Goal: Ask a question

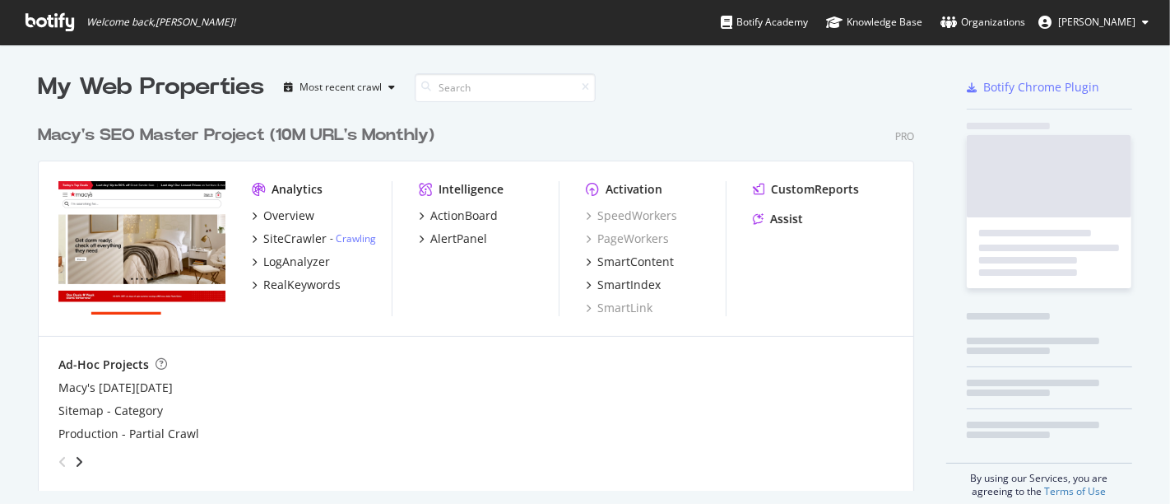
scroll to position [490, 1142]
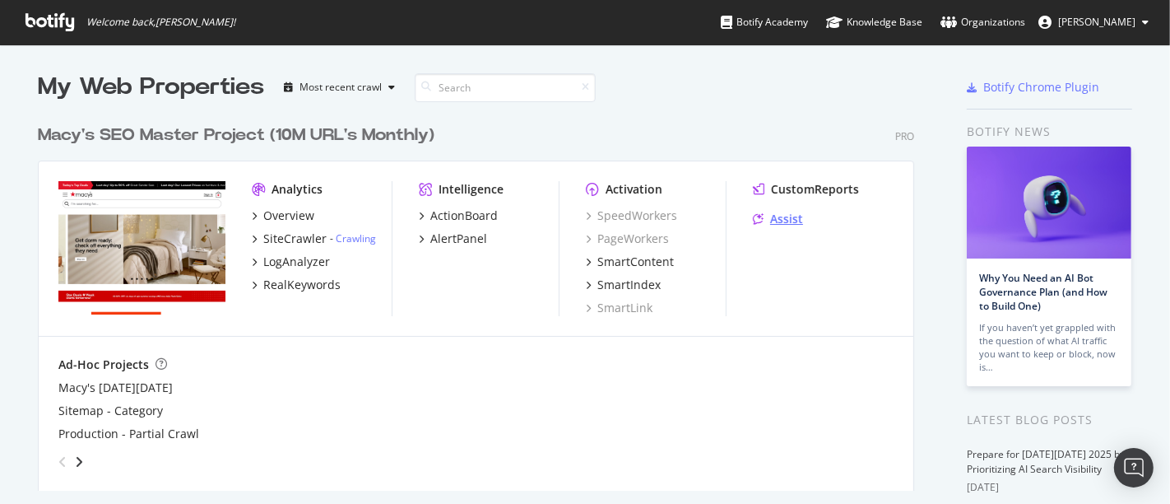
click at [774, 227] on div "Assist" at bounding box center [786, 219] width 33 height 16
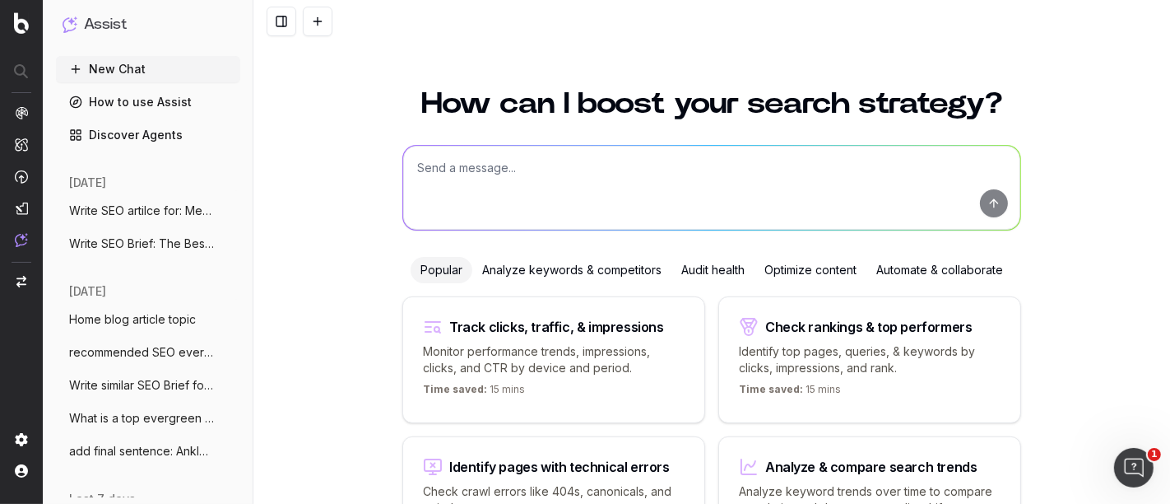
click at [528, 183] on textarea at bounding box center [711, 188] width 617 height 84
type textarea "r"
paste textarea "Lorem ipsum 1-dolo-sit Ametconse adipis el Sedd’e temporinc Utlab Etdolore Magn…"
type textarea "LOR ipsumdolorsitam con adipisc: Elits doeiu 6-temp-inc Utlaboree dolore ma Ali…"
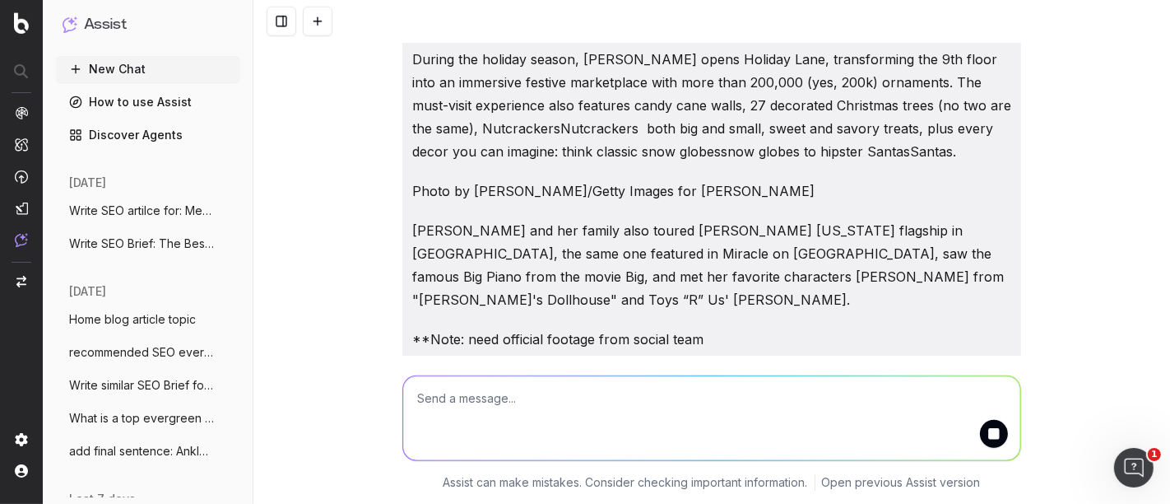
scroll to position [1062, 0]
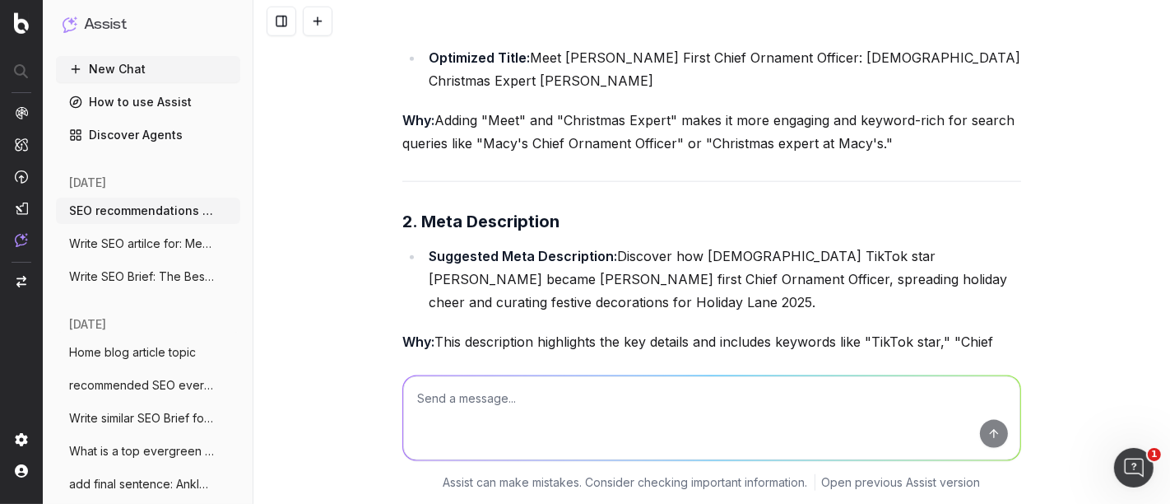
scroll to position [1629, 0]
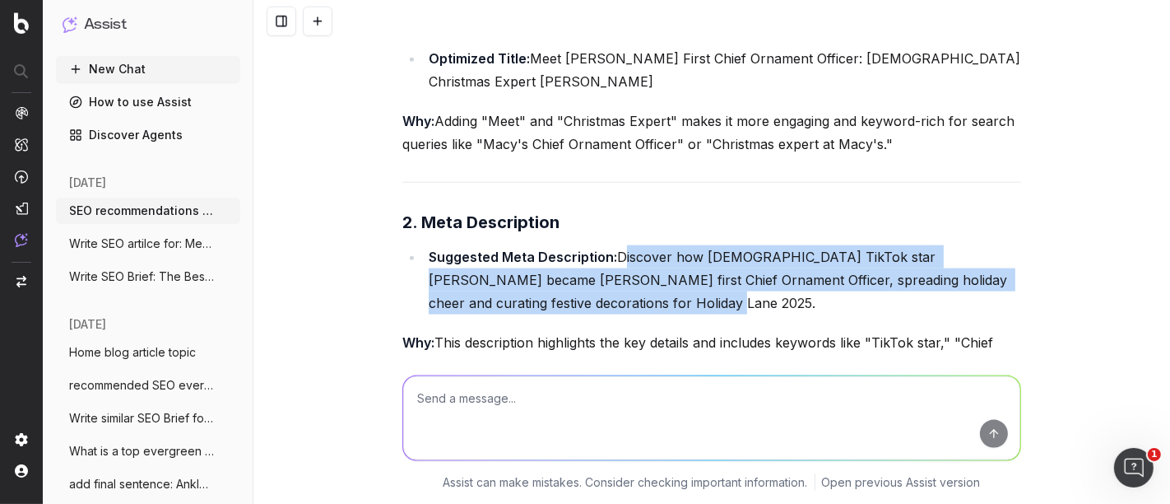
drag, startPoint x: 589, startPoint y: 178, endPoint x: 611, endPoint y: 137, distance: 45.7
click at [611, 245] on li "Suggested Meta Description: Discover how [DEMOGRAPHIC_DATA] TikTok star [PERSON…" at bounding box center [722, 279] width 597 height 69
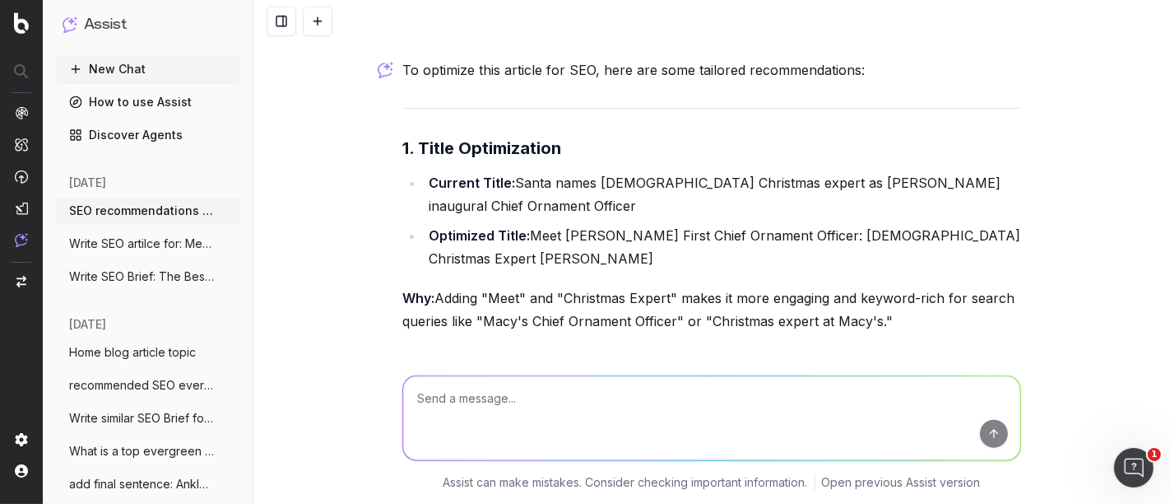
scroll to position [1479, 0]
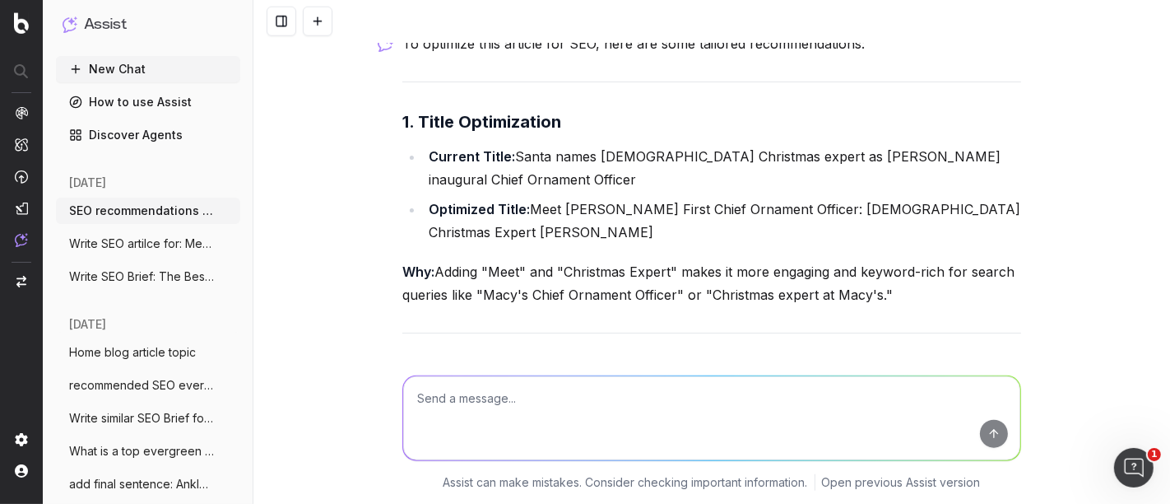
copy li "Discover how [DEMOGRAPHIC_DATA] TikTok star [PERSON_NAME] became [PERSON_NAME] …"
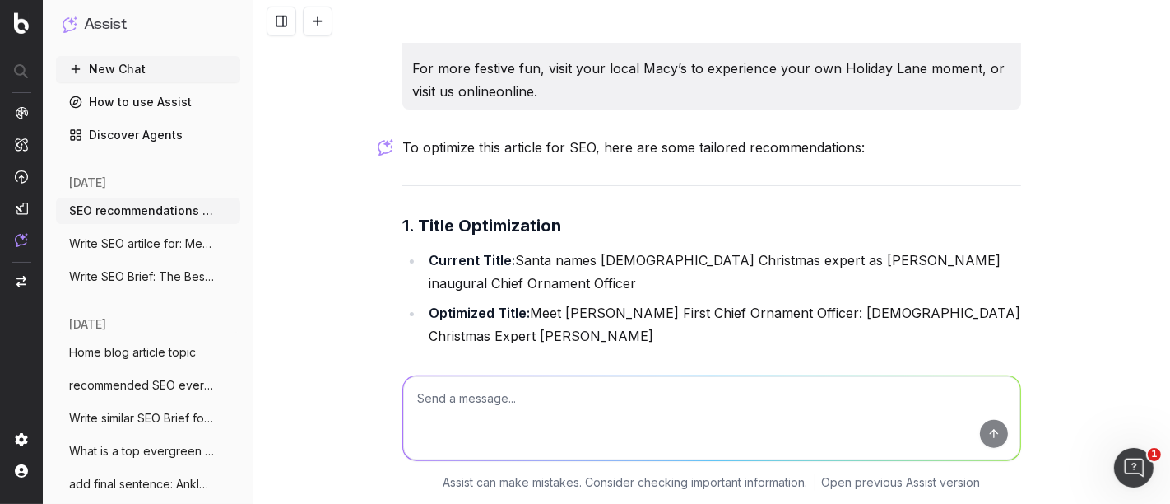
scroll to position [1367, 0]
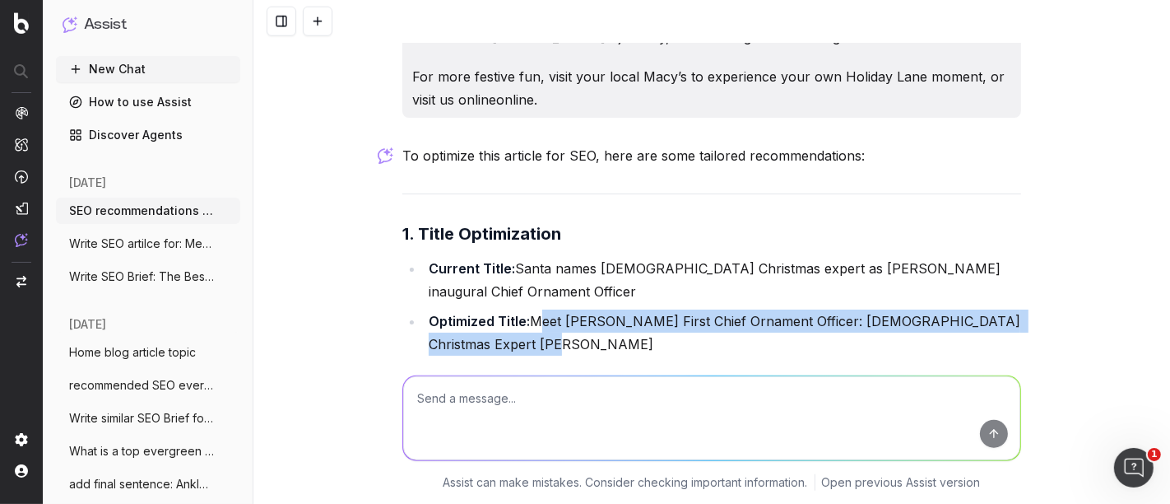
drag, startPoint x: 543, startPoint y: 226, endPoint x: 527, endPoint y: 201, distance: 30.4
click at [527, 309] on li "Optimized Title: Meet [PERSON_NAME] First Chief Ornament Officer: [DEMOGRAPHIC_…" at bounding box center [722, 332] width 597 height 46
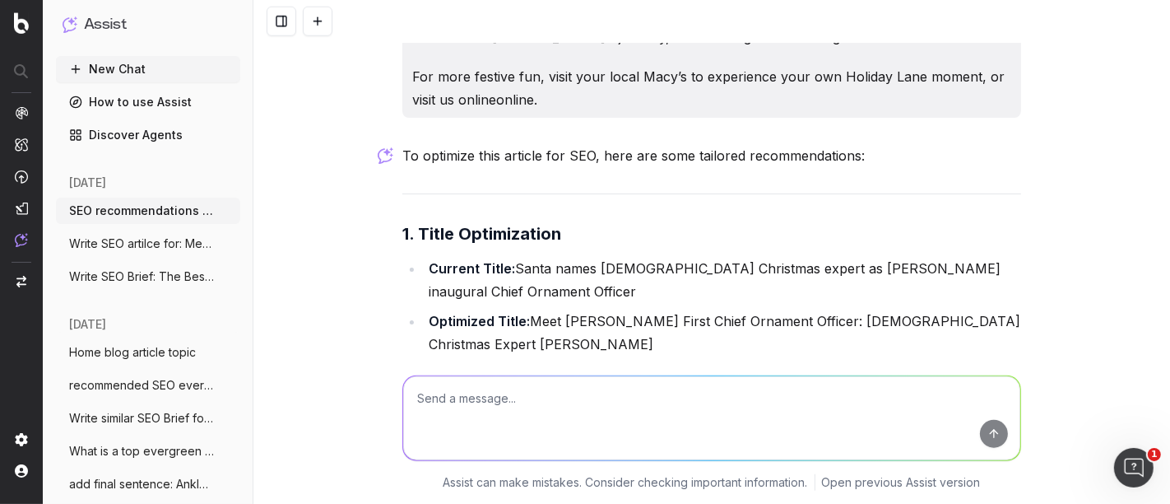
click at [535, 408] on textarea at bounding box center [711, 418] width 617 height 84
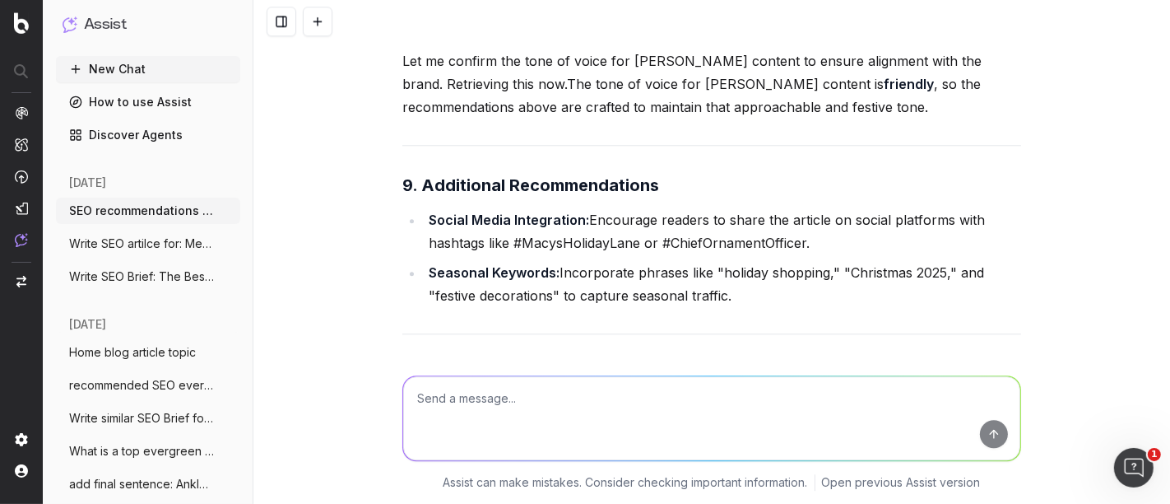
scroll to position [3621, 0]
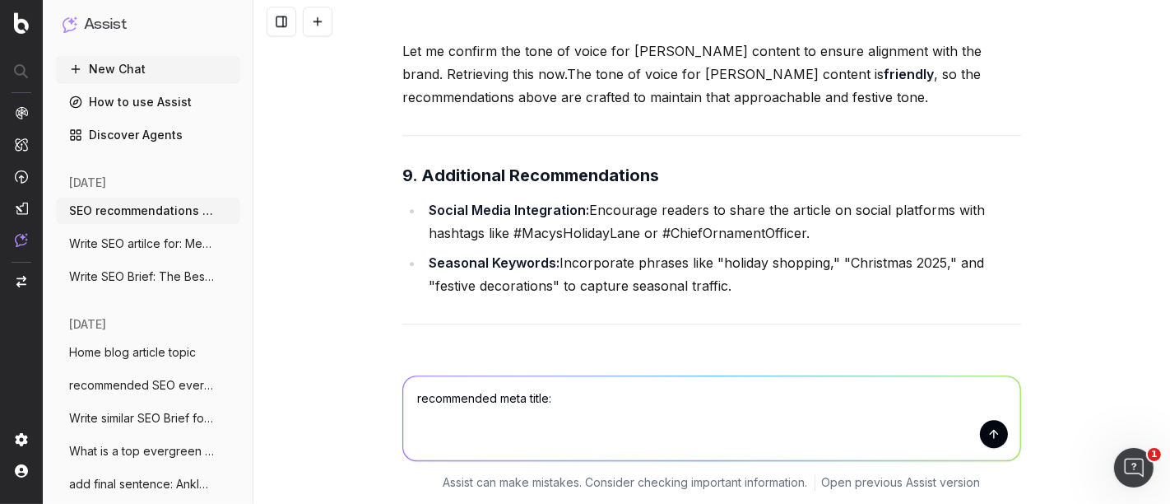
type textarea "recommended meta title"
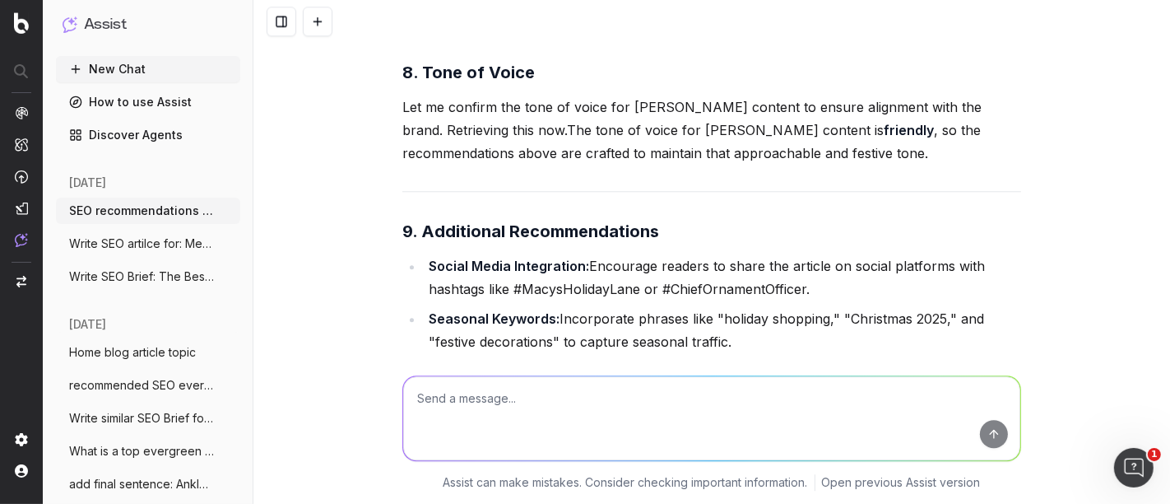
scroll to position [3865, 0]
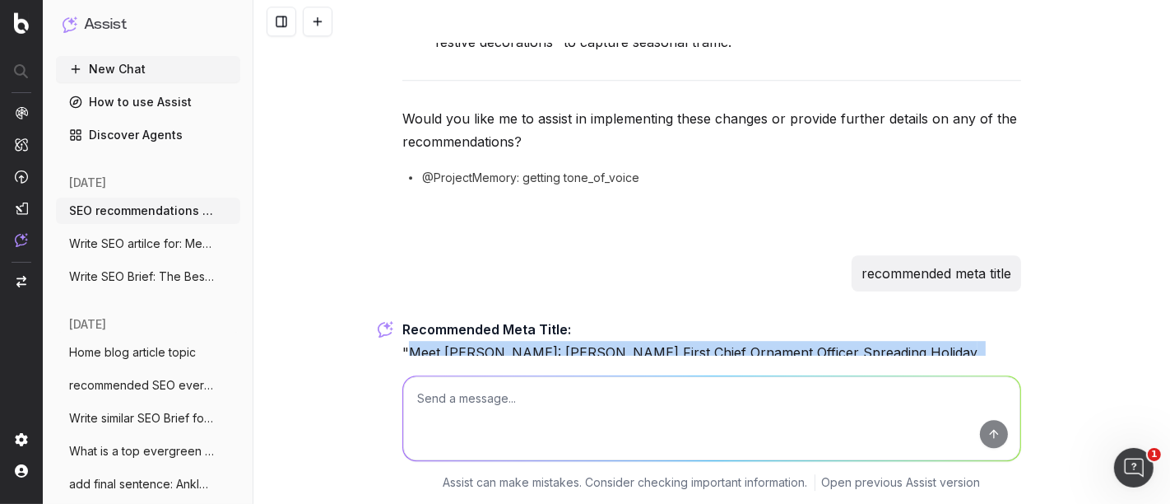
drag, startPoint x: 402, startPoint y: 214, endPoint x: 937, endPoint y: 208, distance: 535.8
click at [937, 318] on p "Recommended Meta Title: "Meet [PERSON_NAME]: [PERSON_NAME] First Chief Ornament…" at bounding box center [711, 352] width 619 height 69
copy p "Meet [PERSON_NAME]: [PERSON_NAME] First Chief Ornament Officer Spreading Holida…"
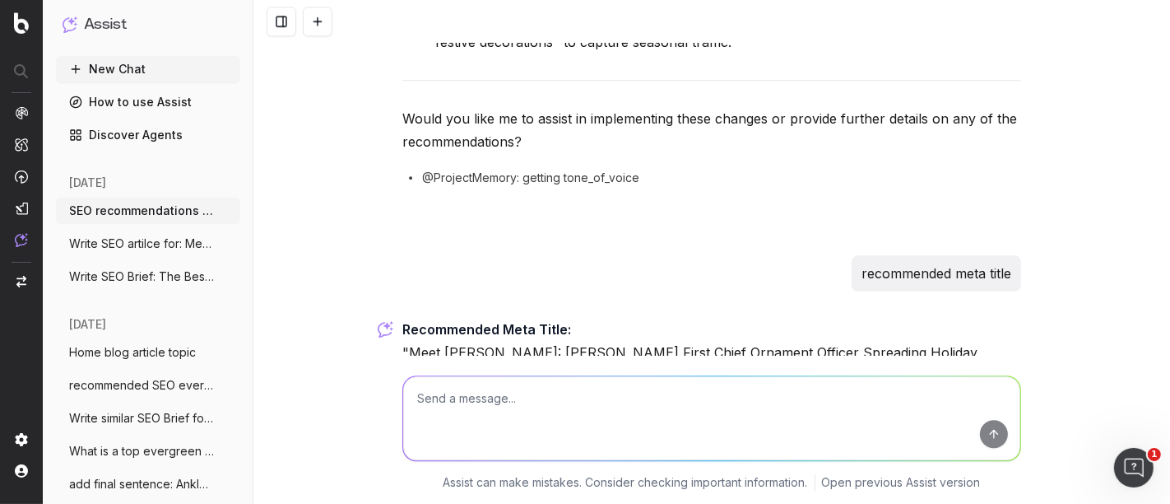
click at [508, 417] on textarea at bounding box center [711, 418] width 617 height 84
paste textarea "Meet [PERSON_NAME]: [PERSON_NAME] First Chief Ornament Officer Spreading Holida…"
type textarea "Write one short blurb: Meet [PERSON_NAME]: [PERSON_NAME] First Chief Ornament O…"
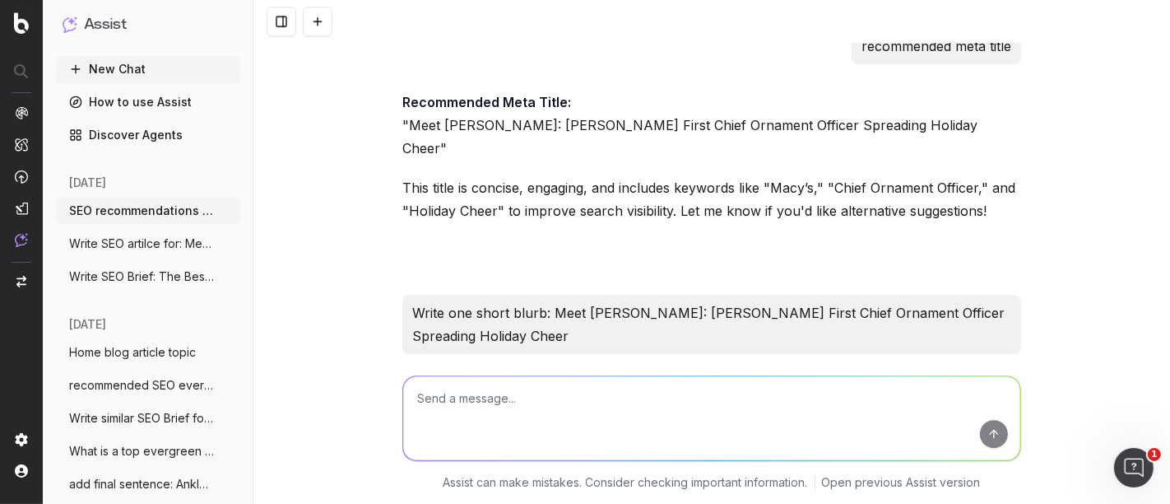
click at [522, 405] on textarea at bounding box center [711, 418] width 617 height 84
type textarea "very short blurb"
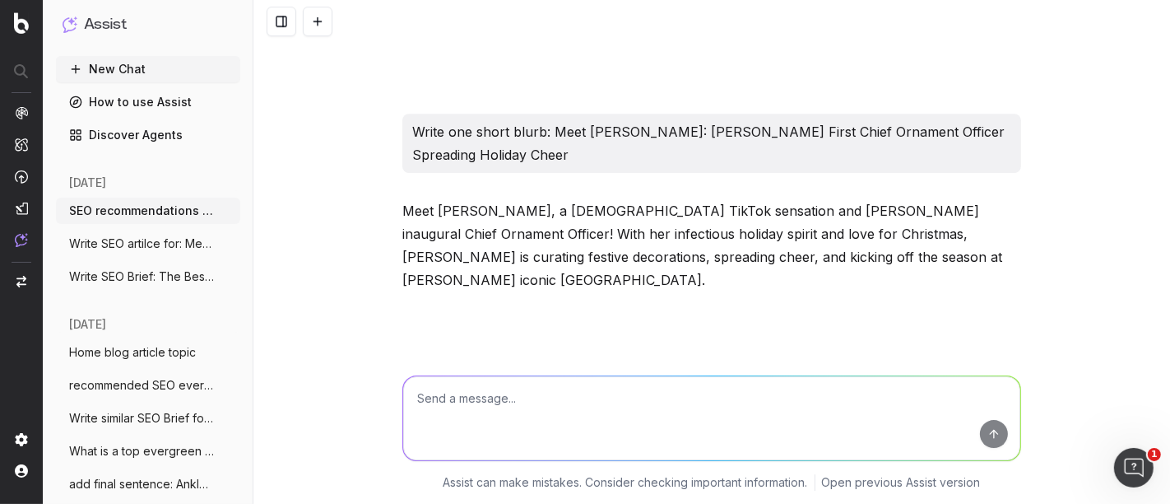
drag, startPoint x: 396, startPoint y: 249, endPoint x: 928, endPoint y: 245, distance: 532.5
click at [928, 426] on p "Meet [PERSON_NAME], [PERSON_NAME] first Chief Ornament Officer, spreading holid…" at bounding box center [711, 449] width 619 height 46
copy p "Meet [PERSON_NAME], [PERSON_NAME] first Chief Ornament Officer, spreading holid…"
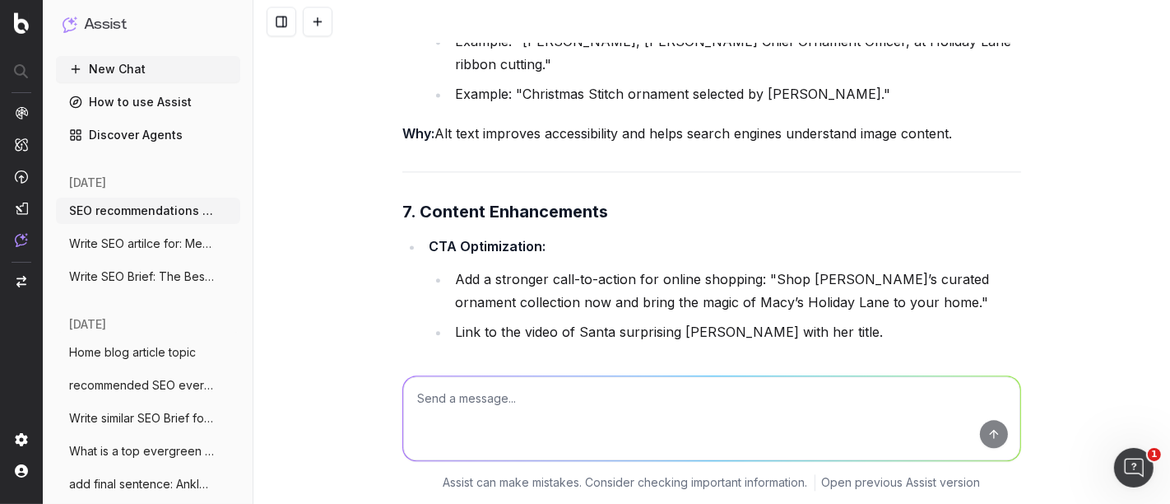
scroll to position [3042, 0]
